Goal: Transaction & Acquisition: Purchase product/service

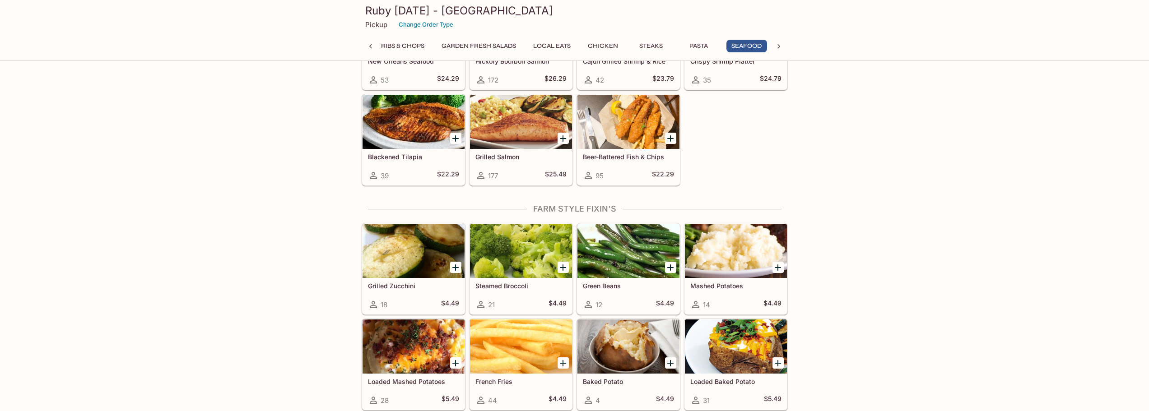
scroll to position [0, 66]
click at [543, 348] on div at bounding box center [521, 347] width 102 height 54
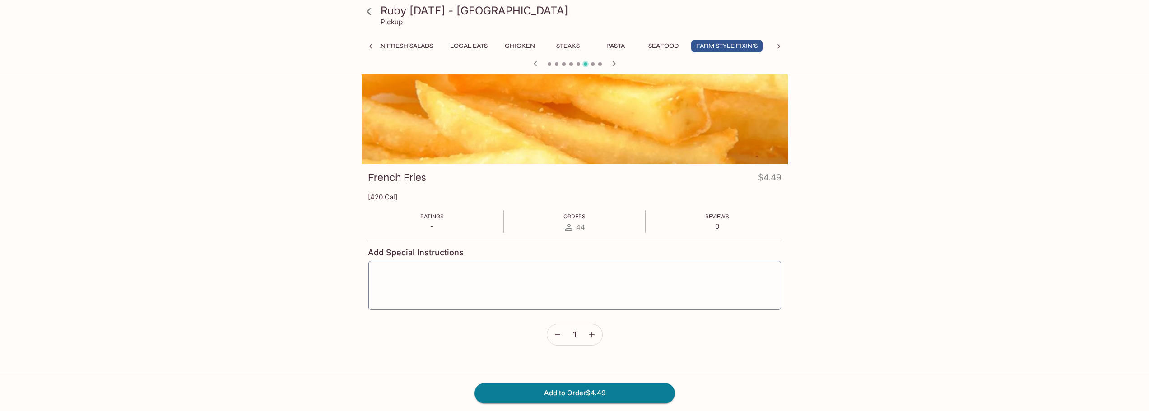
scroll to position [78, 0]
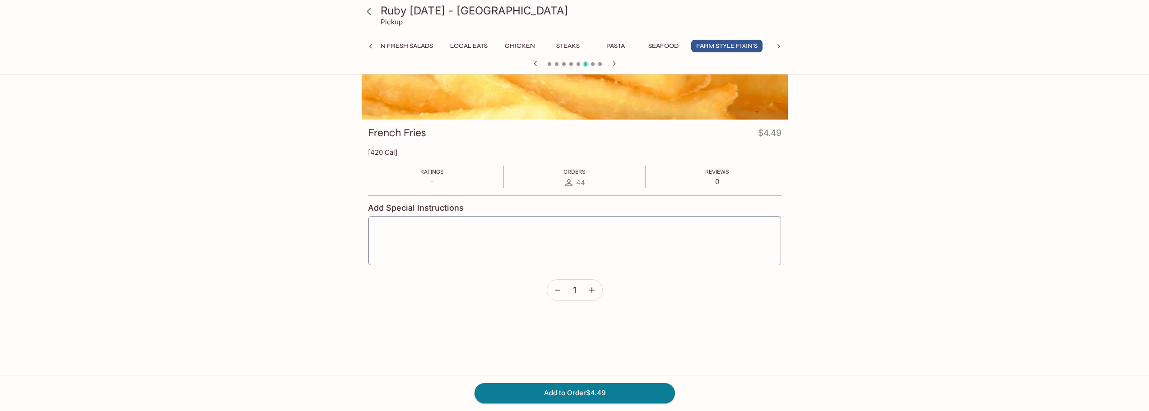
click at [558, 288] on icon "button" at bounding box center [557, 290] width 9 height 9
click at [597, 292] on button "button" at bounding box center [591, 290] width 21 height 21
click at [556, 290] on icon "button" at bounding box center [557, 290] width 9 height 9
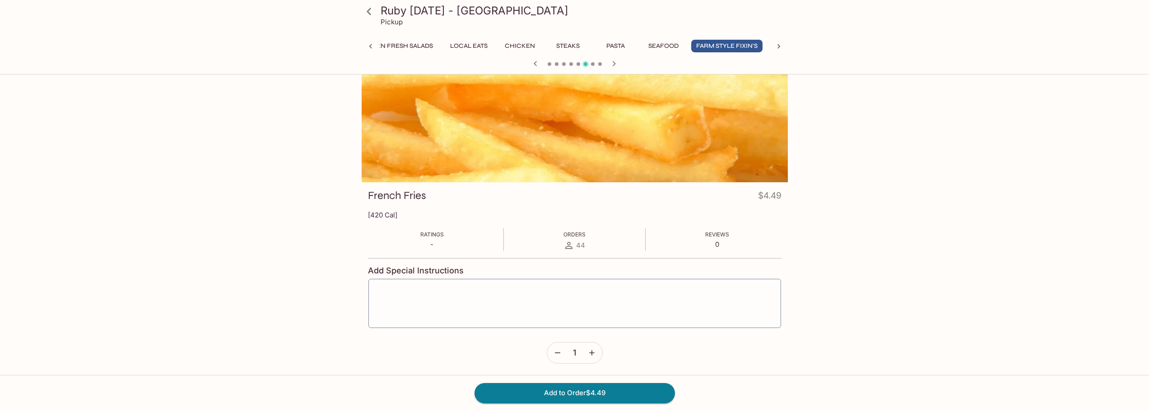
scroll to position [0, 0]
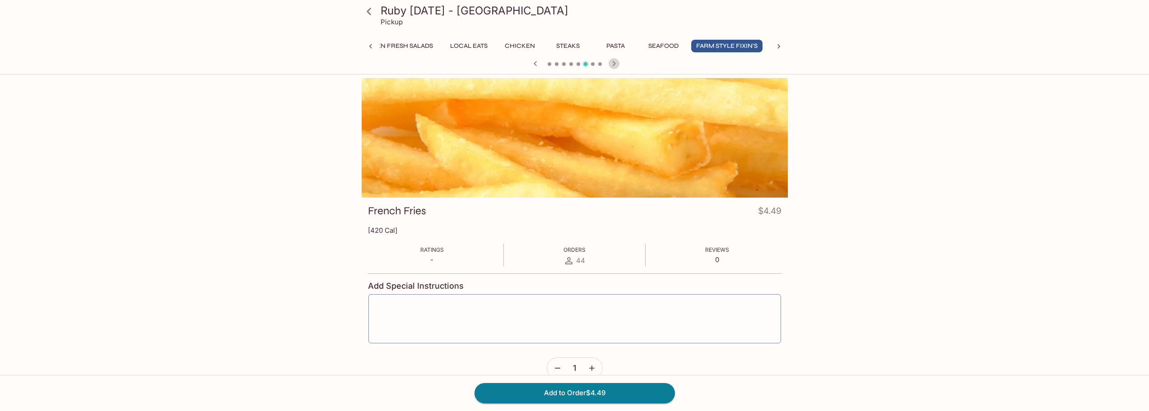
click at [611, 65] on icon "button" at bounding box center [614, 63] width 11 height 11
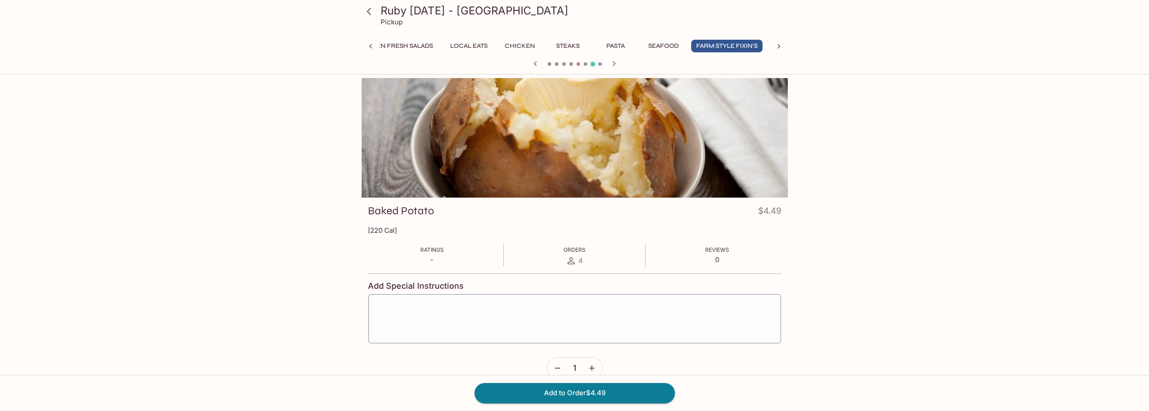
click at [611, 65] on icon "button" at bounding box center [614, 63] width 11 height 11
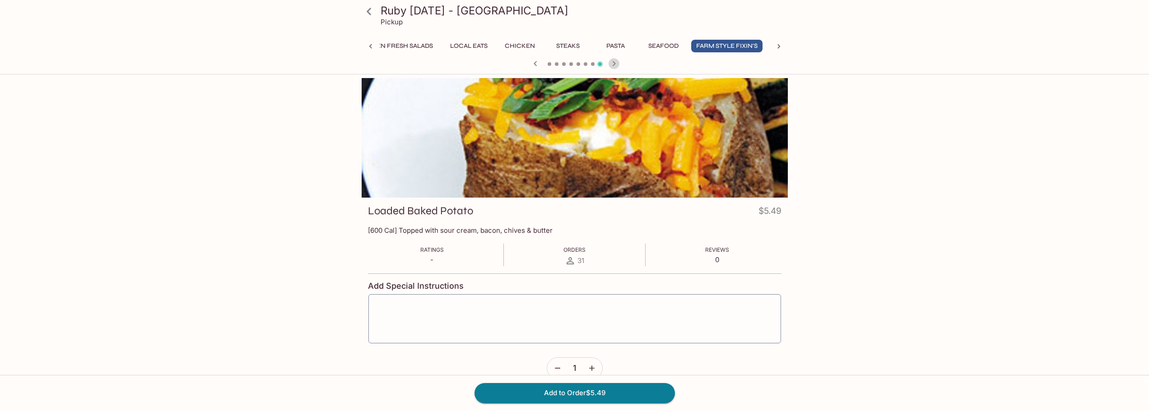
click at [611, 65] on icon "button" at bounding box center [614, 63] width 11 height 11
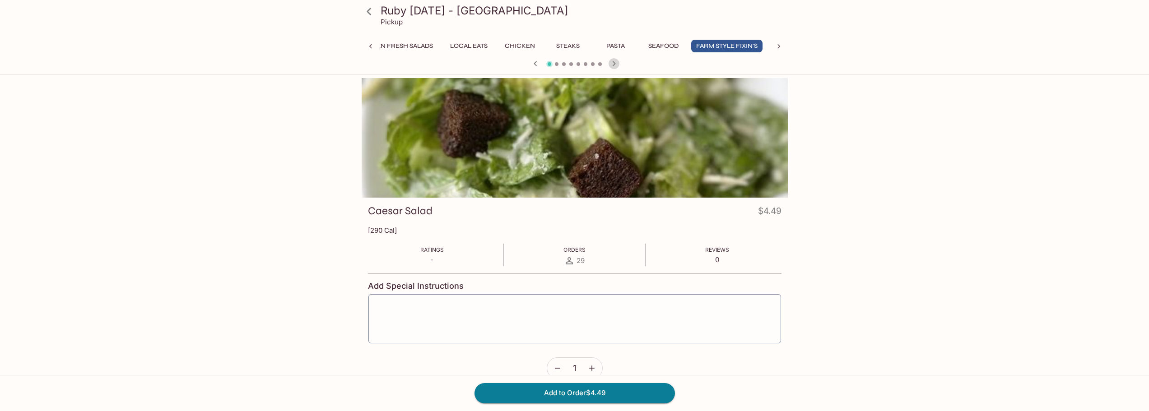
click at [611, 65] on icon "button" at bounding box center [614, 63] width 11 height 11
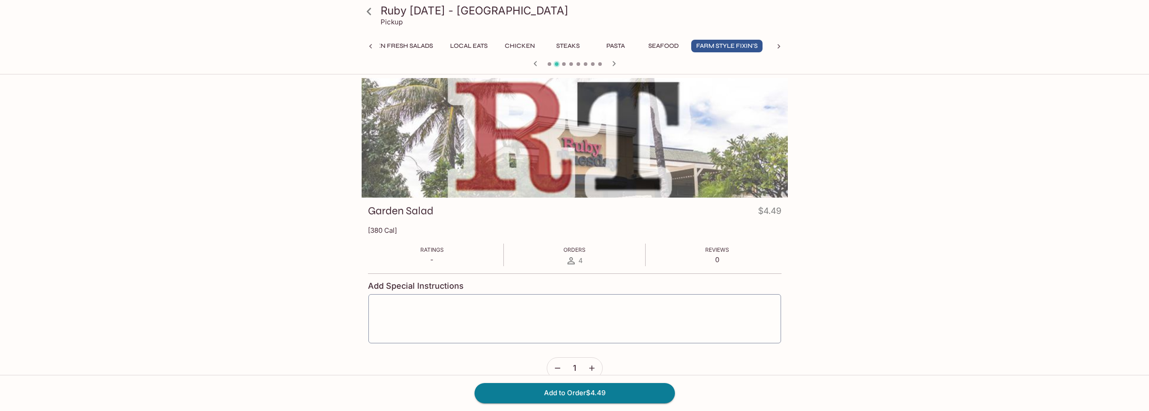
click at [611, 65] on icon "button" at bounding box center [614, 63] width 11 height 11
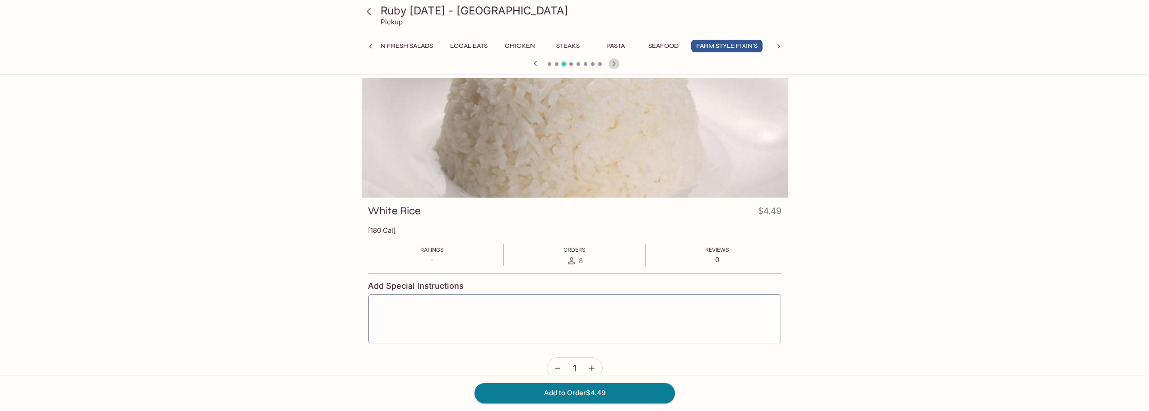
click at [611, 65] on icon "button" at bounding box center [614, 63] width 11 height 11
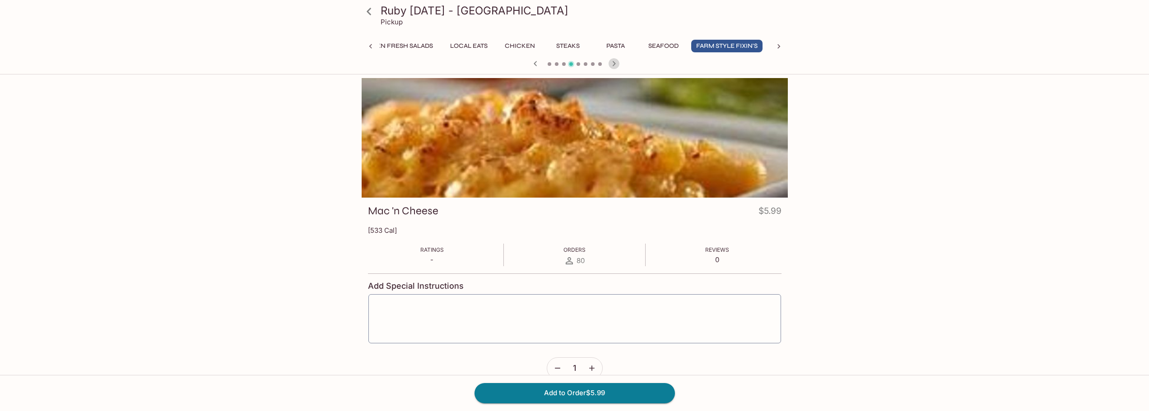
click at [611, 65] on icon "button" at bounding box center [614, 63] width 11 height 11
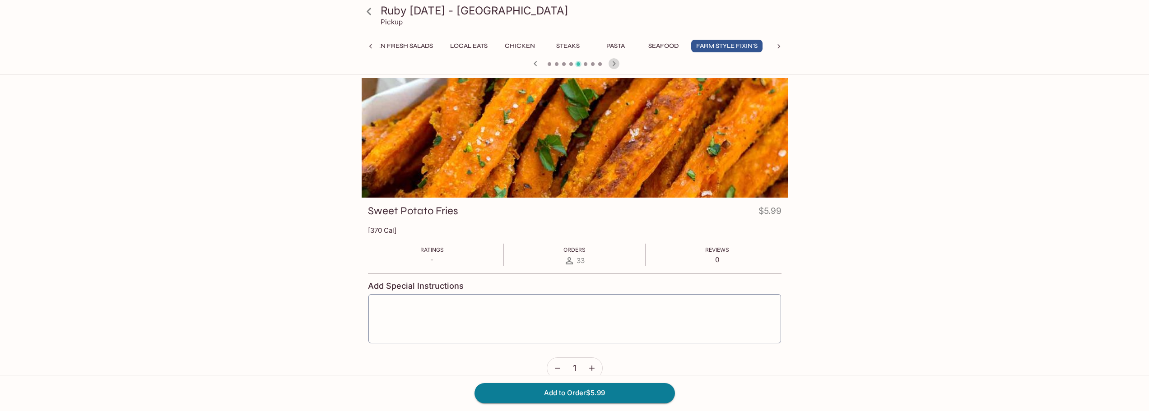
click at [611, 65] on icon "button" at bounding box center [614, 63] width 11 height 11
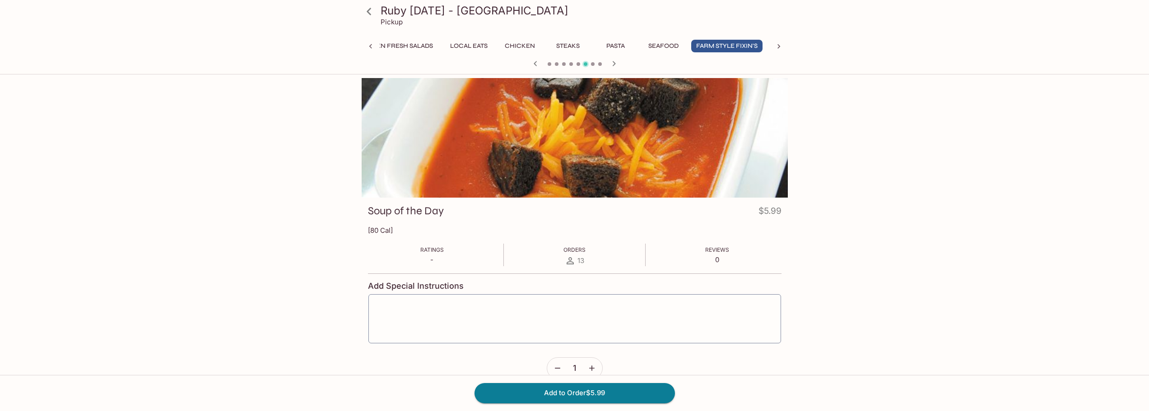
click at [611, 65] on icon "button" at bounding box center [614, 63] width 11 height 11
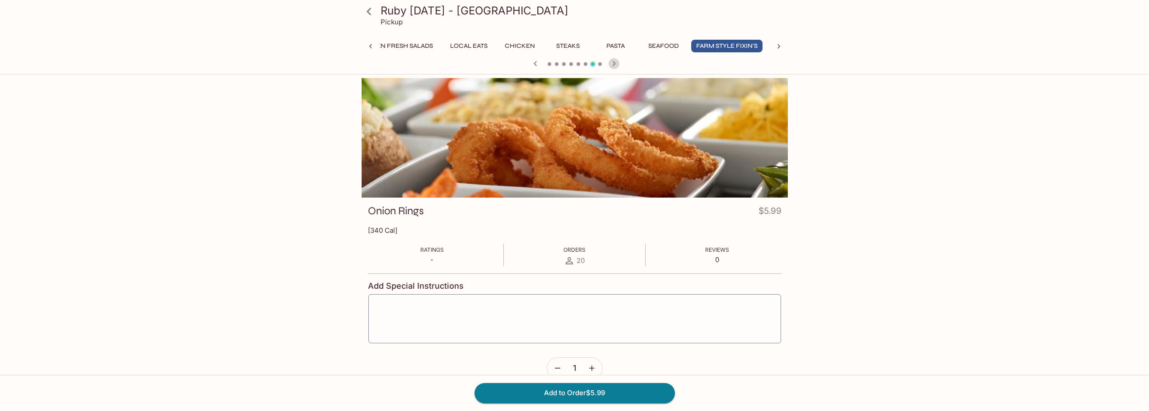
click at [610, 67] on icon "button" at bounding box center [614, 63] width 11 height 11
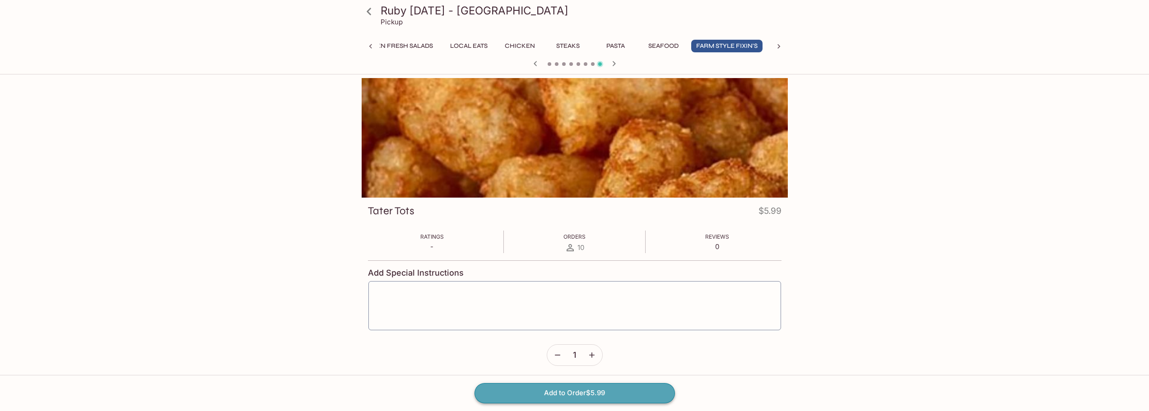
click at [524, 394] on button "Add to Order $5.99" at bounding box center [574, 393] width 200 height 20
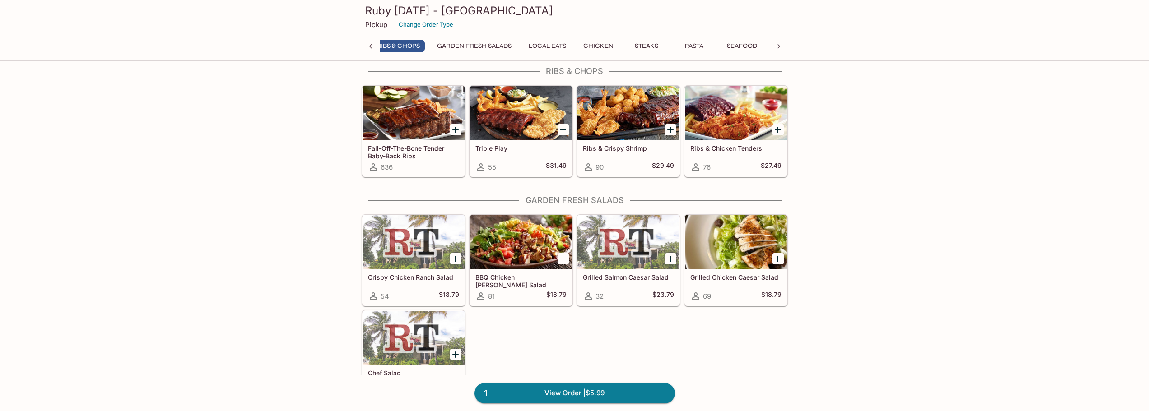
scroll to position [262, 0]
